Goal: Transaction & Acquisition: Obtain resource

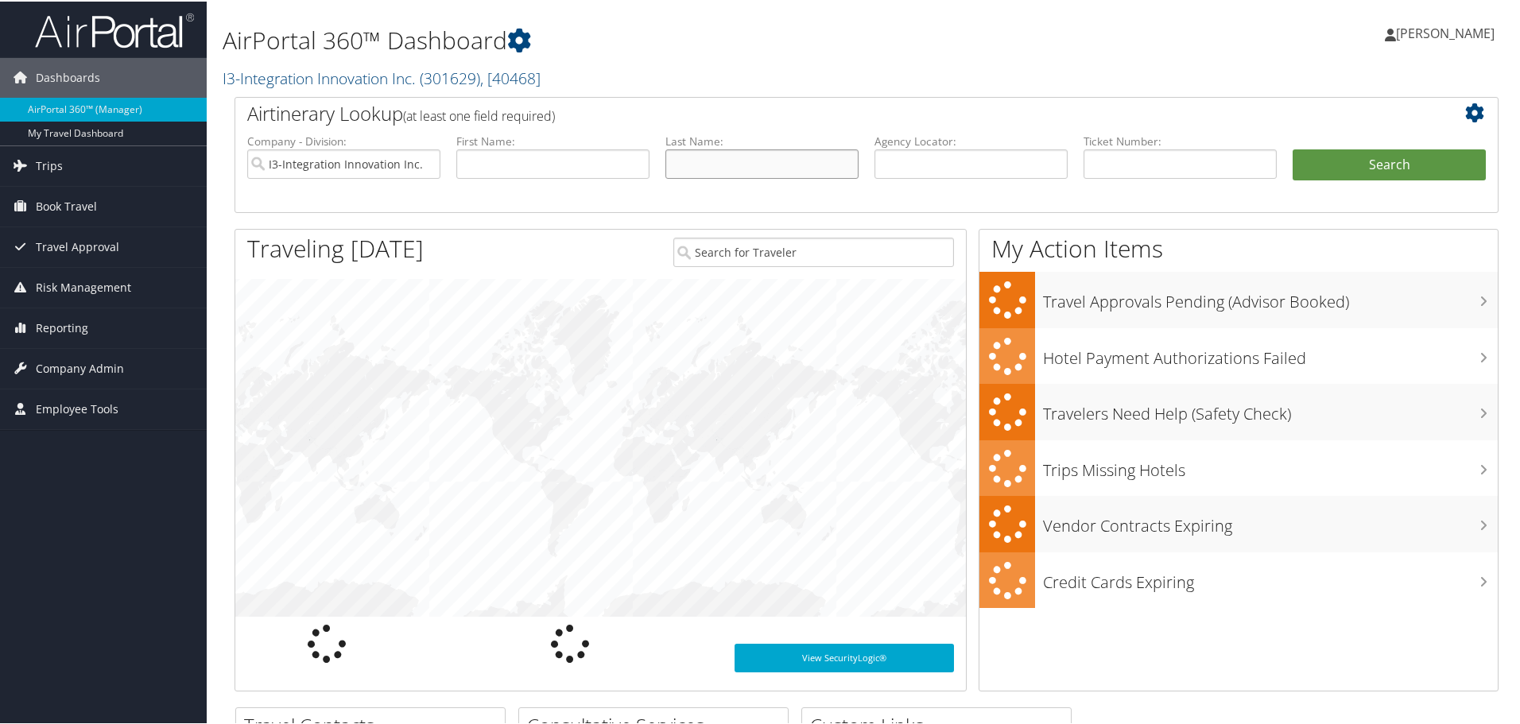
click at [710, 166] on input "text" at bounding box center [761, 162] width 193 height 29
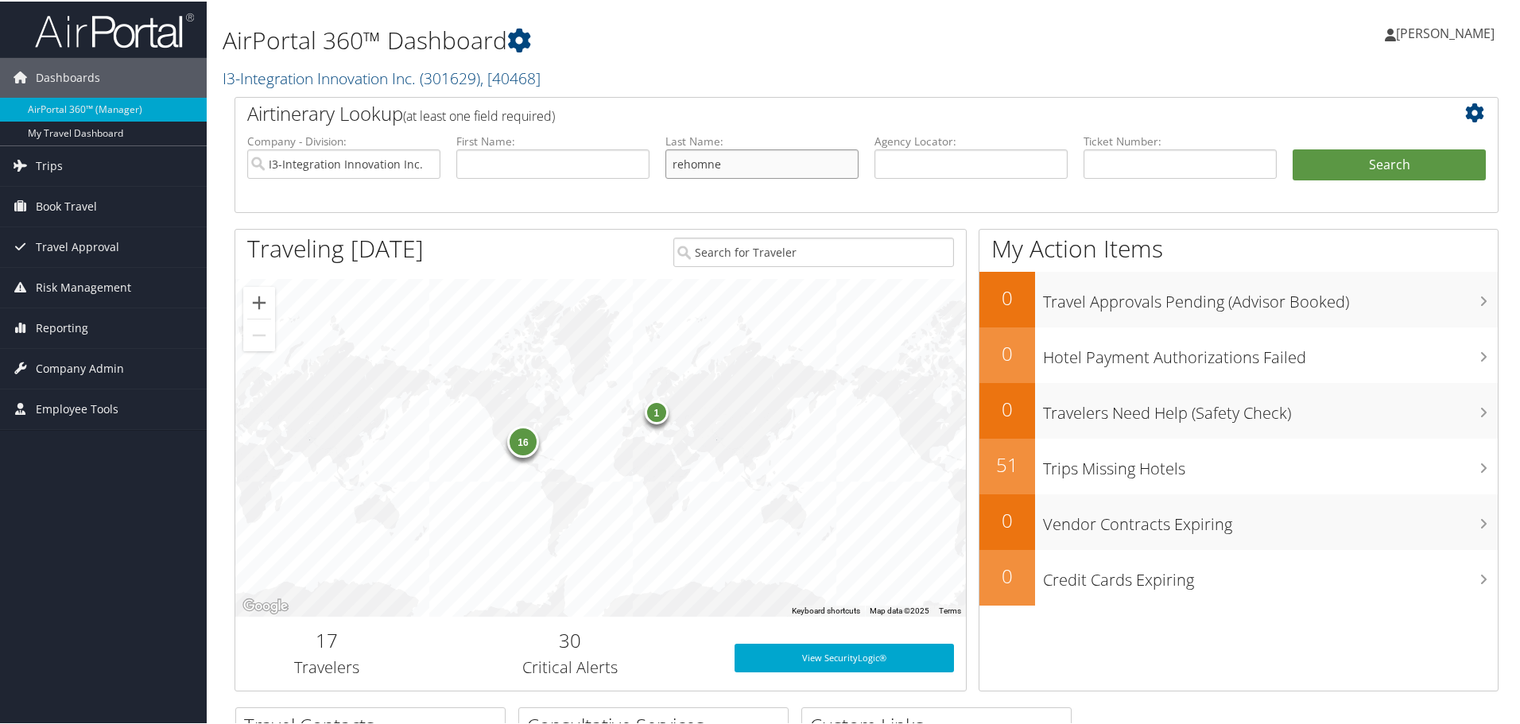
type input "rehomne"
click at [1293, 148] on button "Search" at bounding box center [1389, 164] width 193 height 32
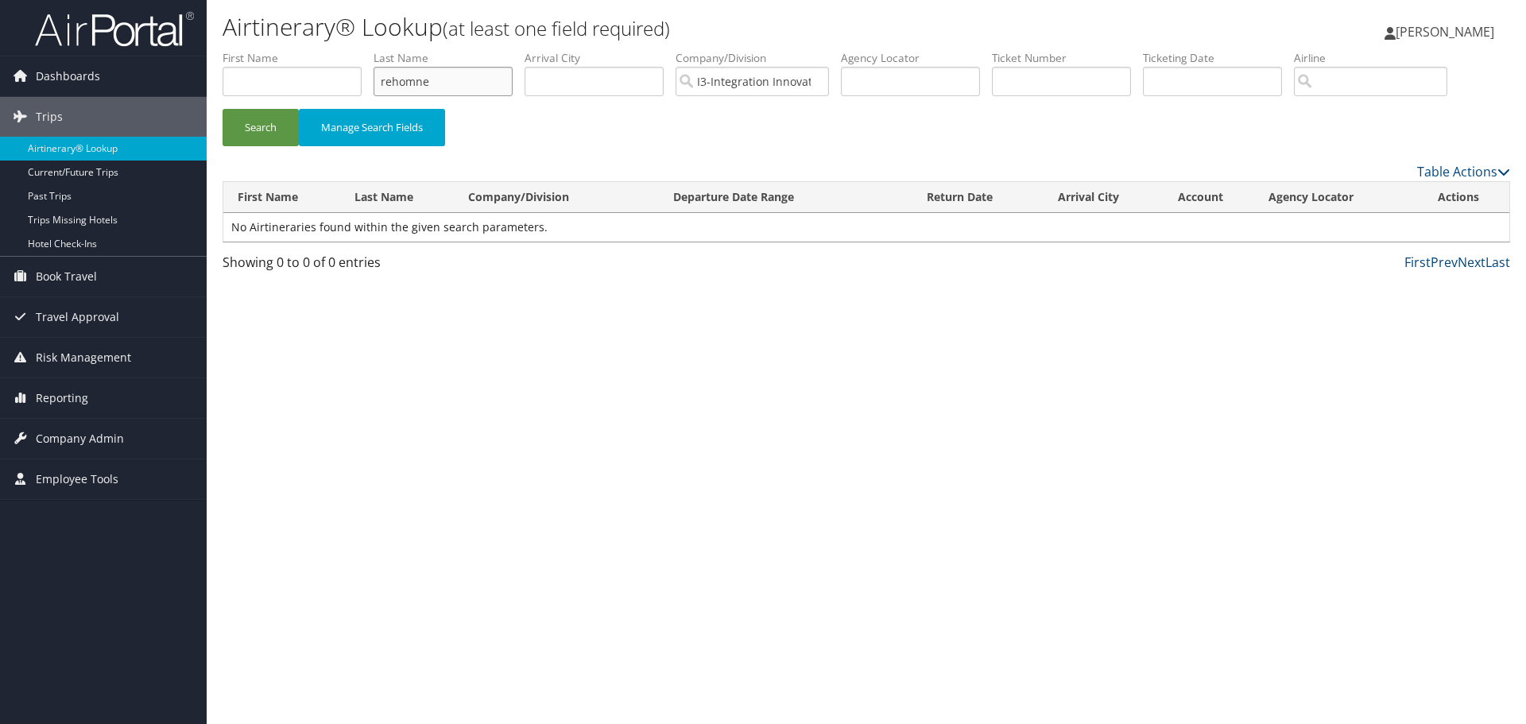
click at [440, 87] on input "rehomne" at bounding box center [443, 81] width 139 height 29
type input "rehome"
click at [223, 109] on button "Search" at bounding box center [261, 127] width 76 height 37
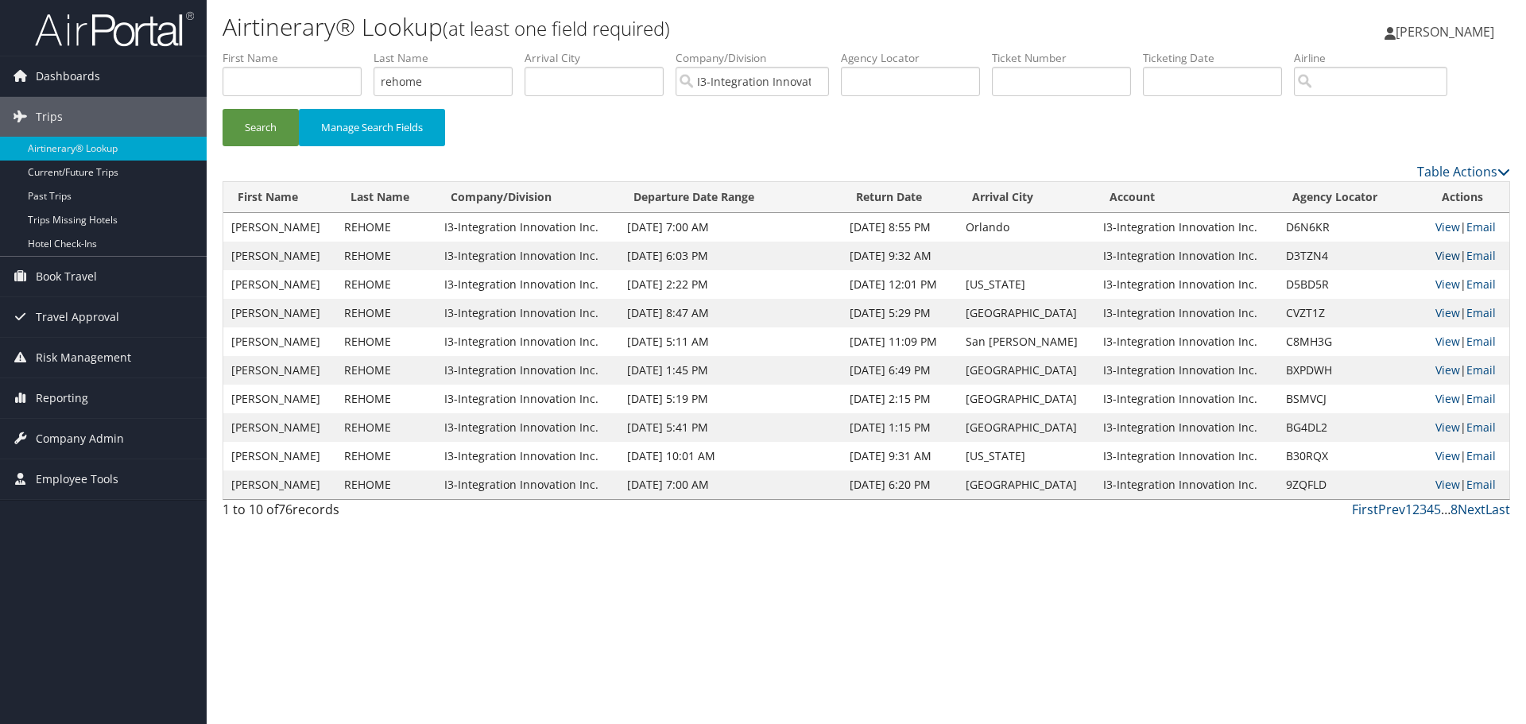
click at [1442, 255] on link "View" at bounding box center [1448, 255] width 25 height 15
click at [1451, 282] on link "View" at bounding box center [1448, 284] width 25 height 15
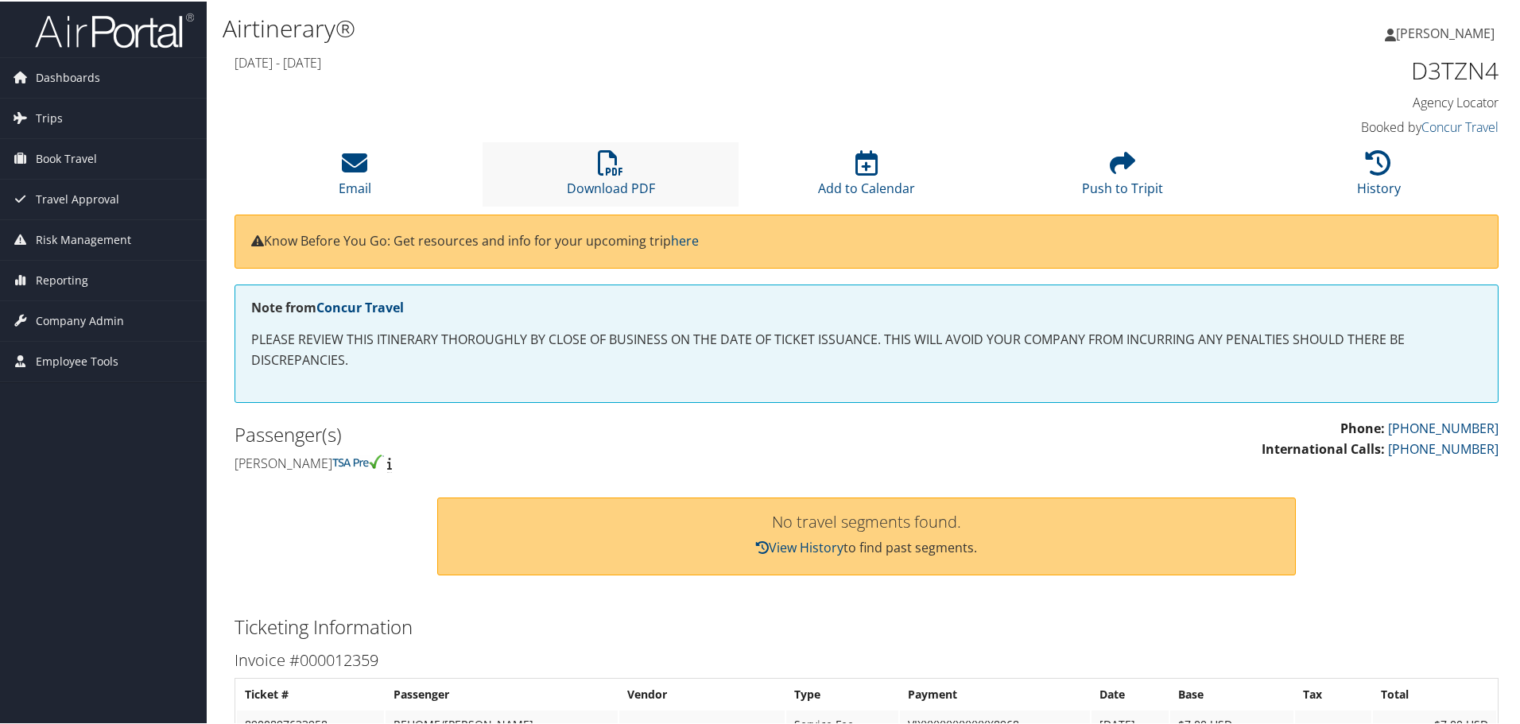
click at [564, 187] on li "Download PDF" at bounding box center [611, 173] width 256 height 64
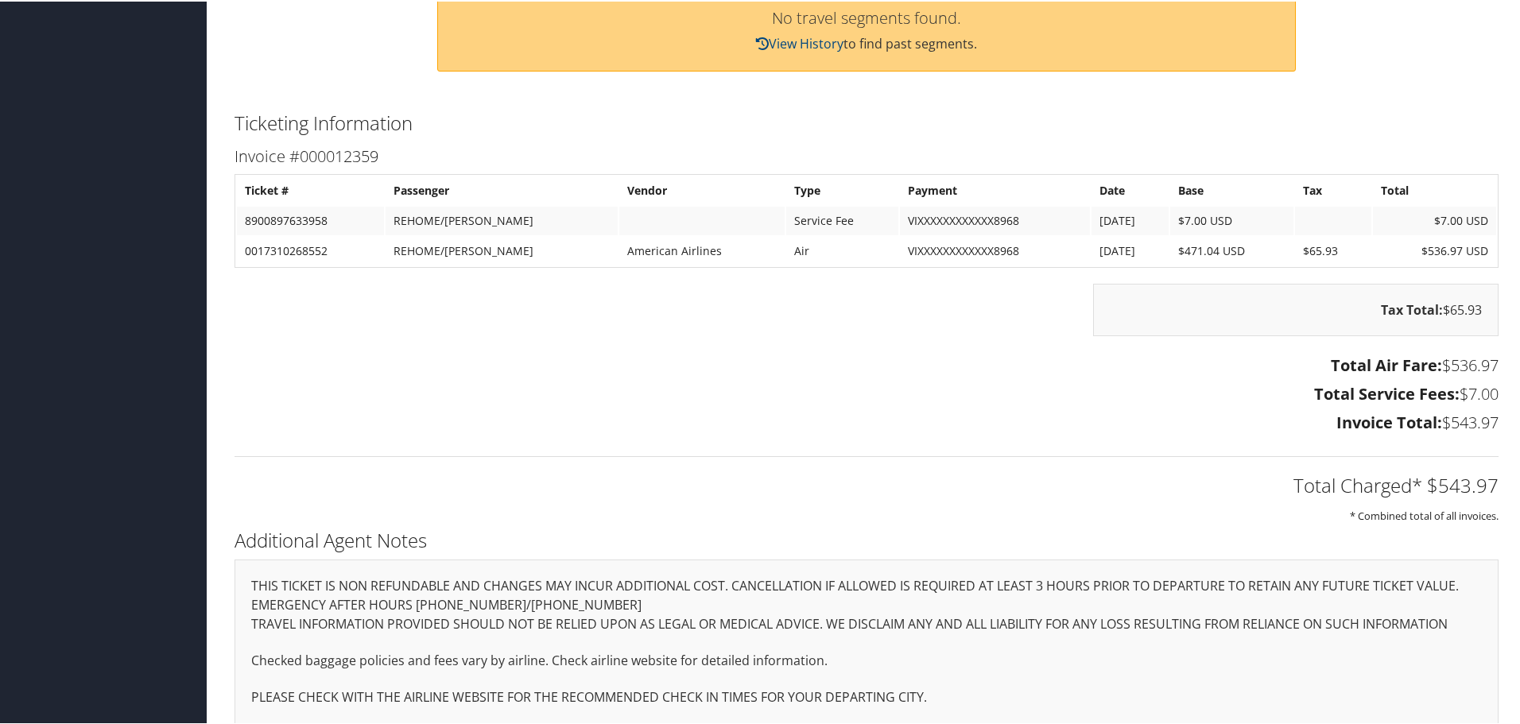
scroll to position [518, 0]
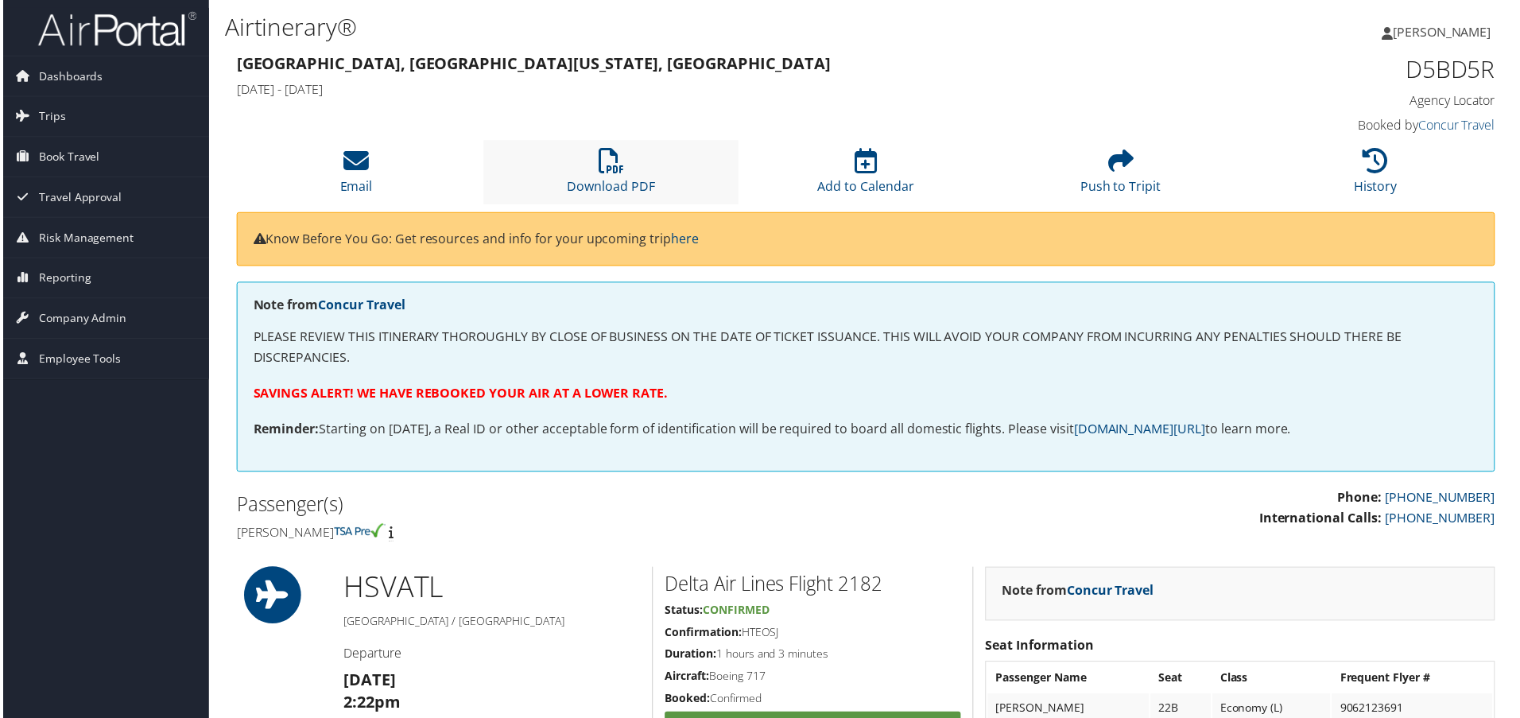
click at [649, 167] on li "Download PDF" at bounding box center [611, 173] width 256 height 64
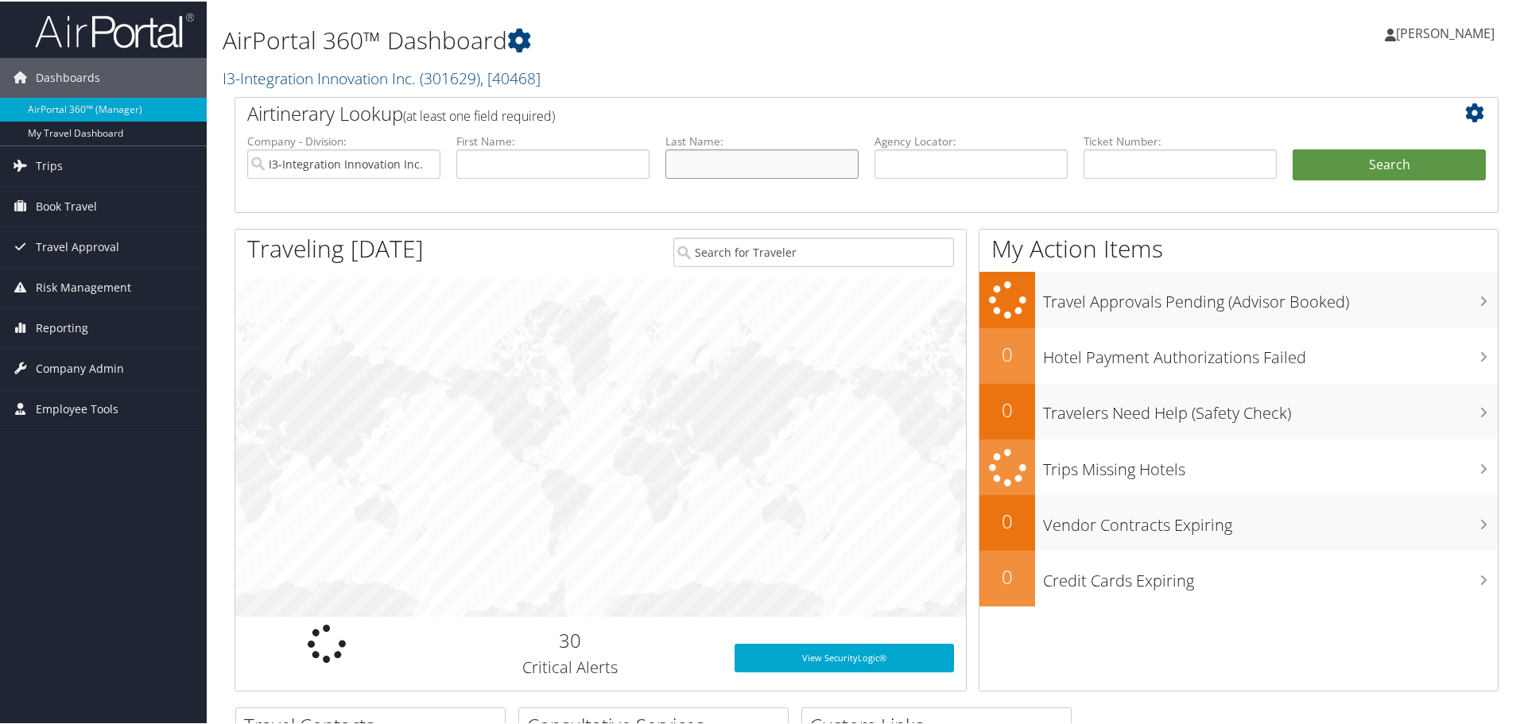
click at [696, 157] on input "text" at bounding box center [761, 162] width 193 height 29
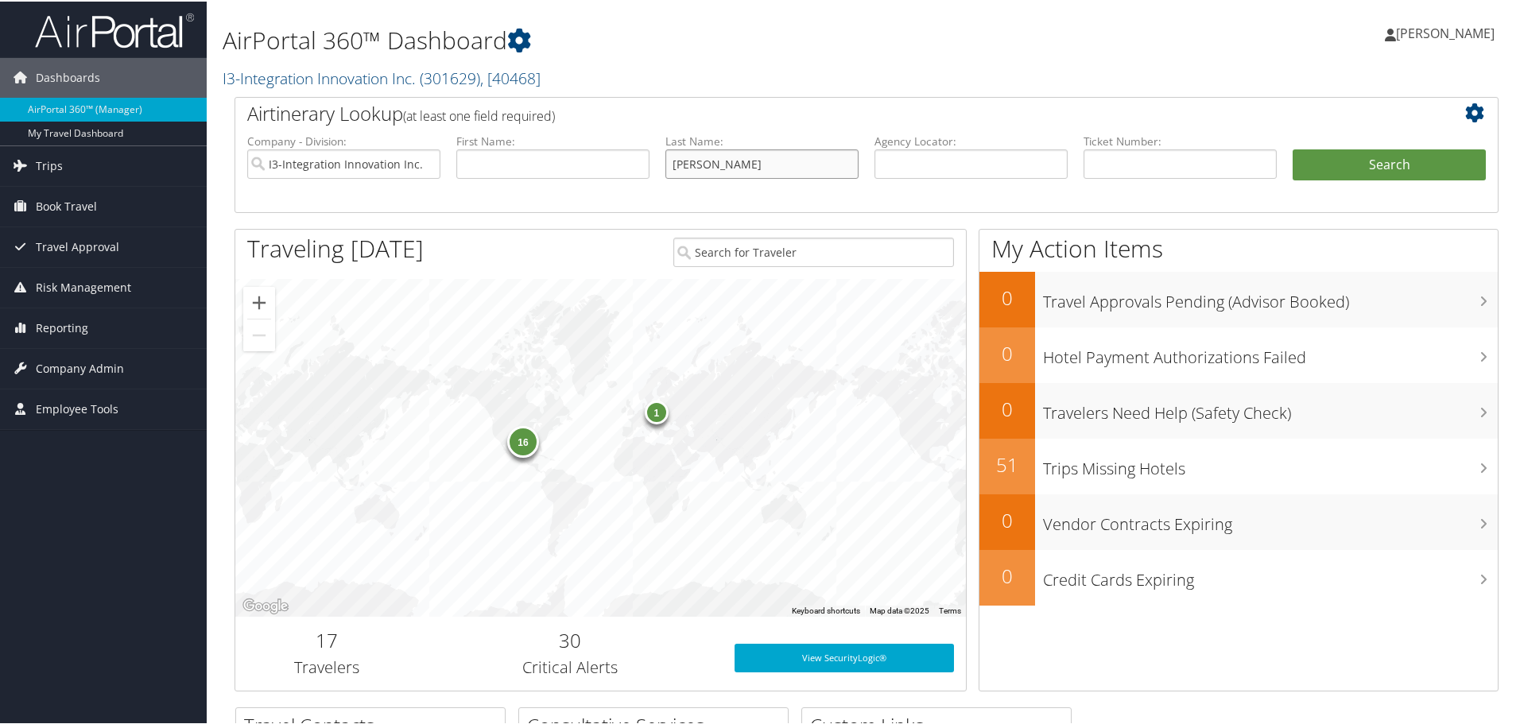
type input "[PERSON_NAME]"
click at [1293, 148] on button "Search" at bounding box center [1389, 164] width 193 height 32
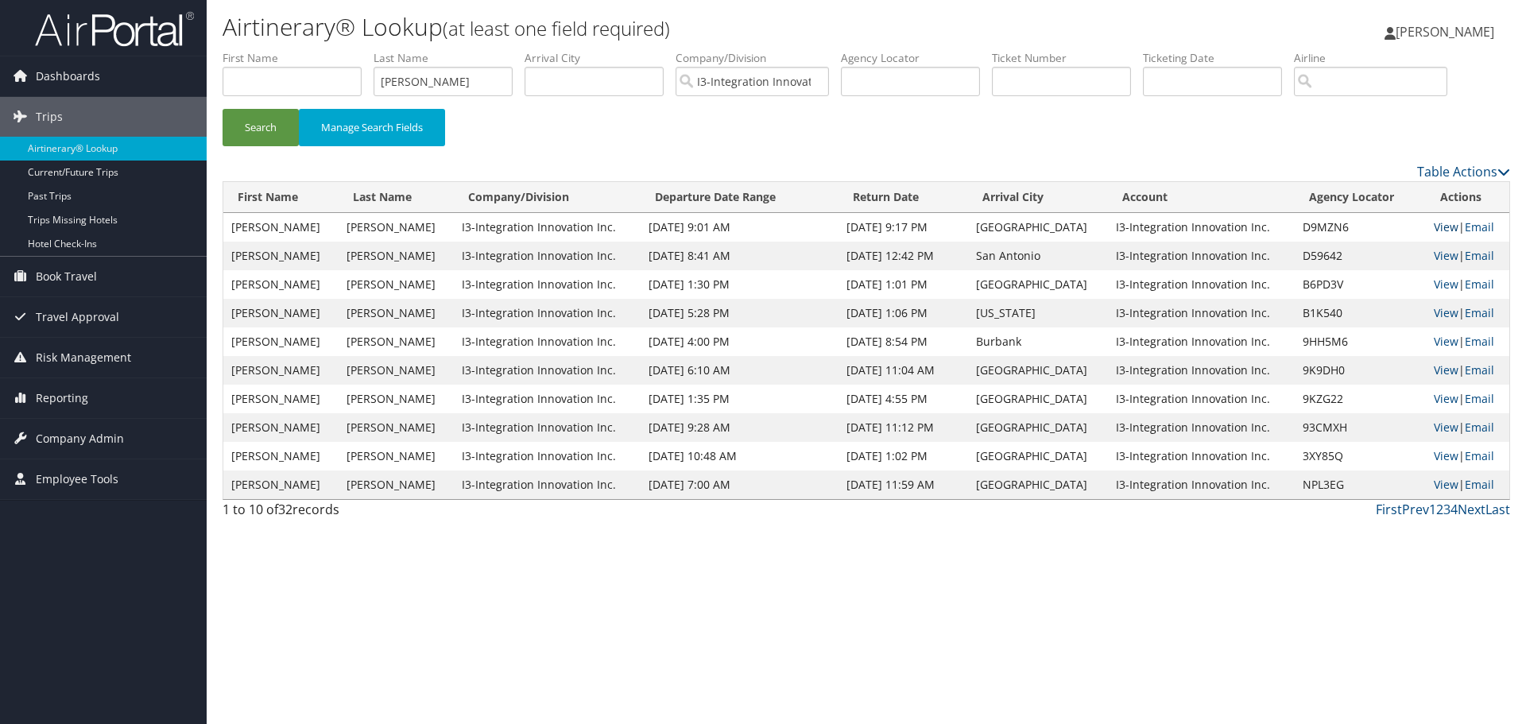
click at [1436, 219] on td "View | Email" at bounding box center [1467, 227] width 83 height 29
click at [1436, 226] on link "View" at bounding box center [1446, 226] width 25 height 15
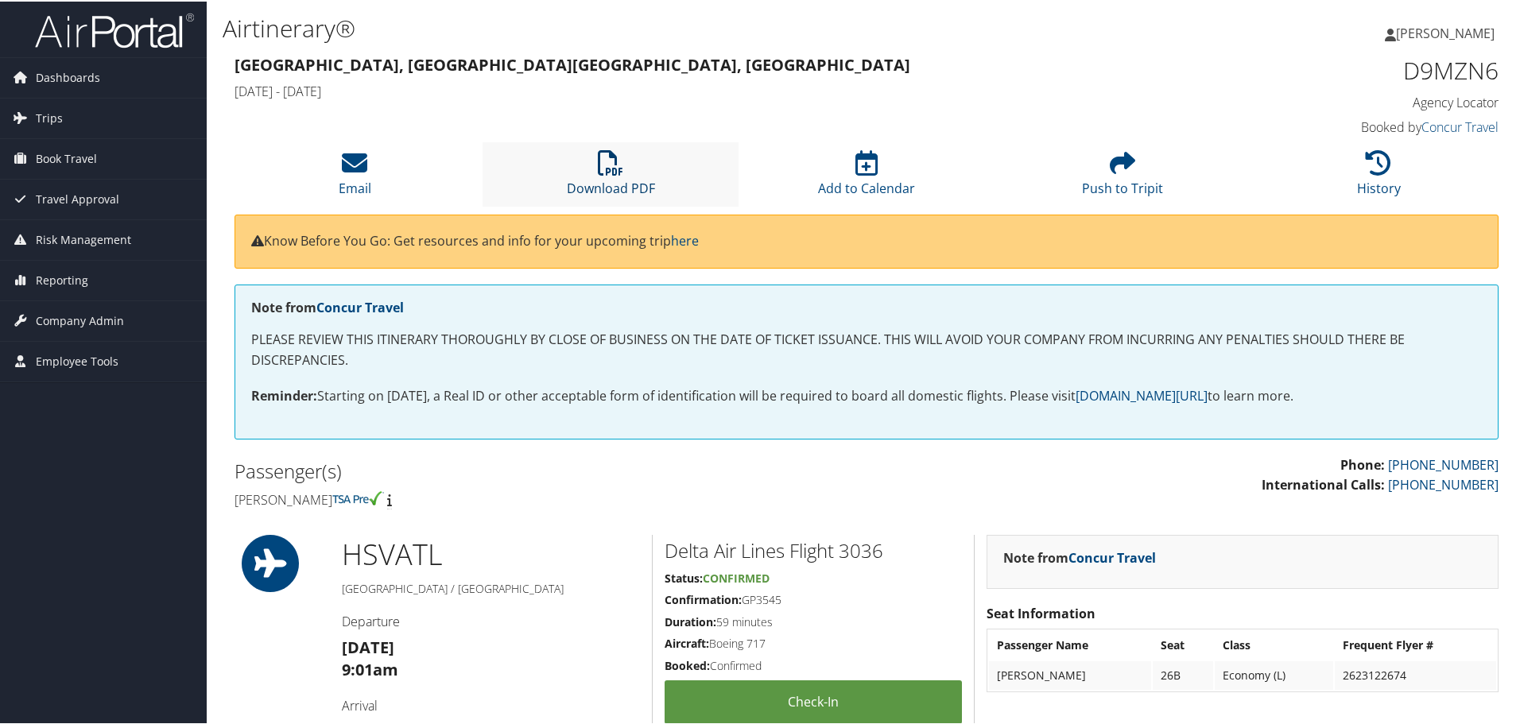
click at [636, 186] on link "Download PDF" at bounding box center [611, 176] width 88 height 38
